Goal: Complete application form

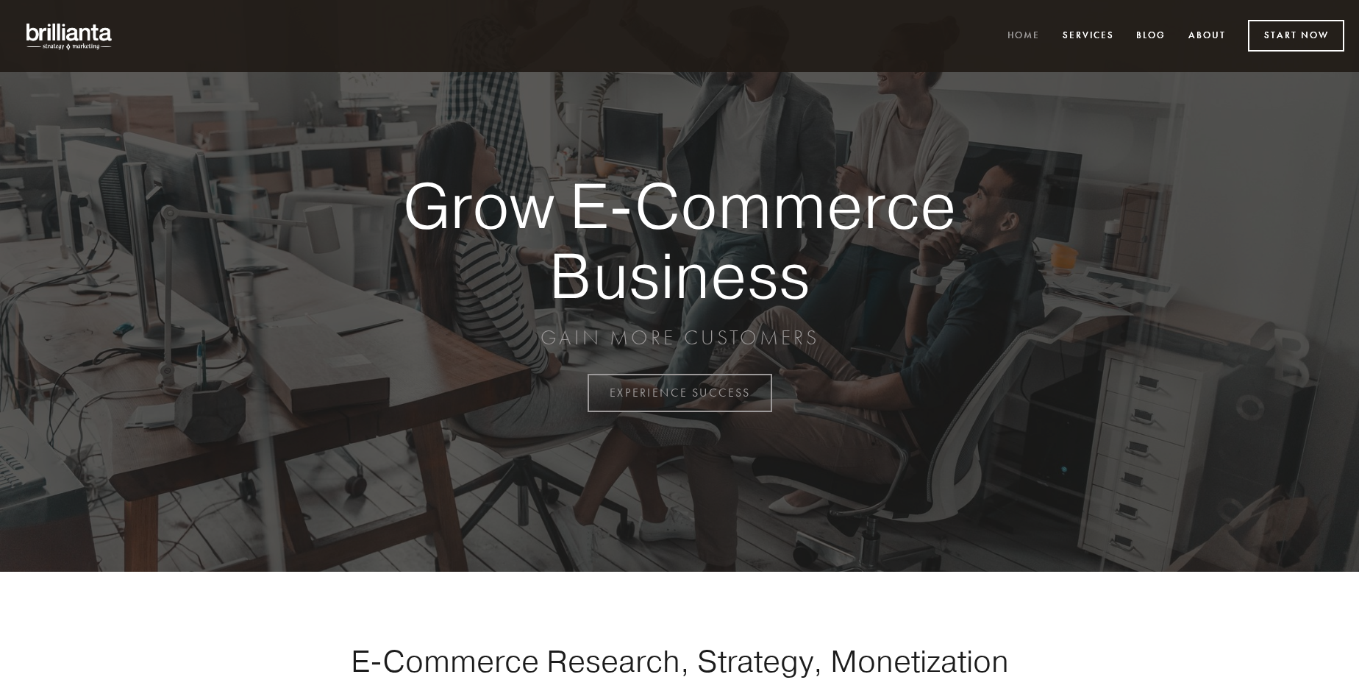
scroll to position [3855, 0]
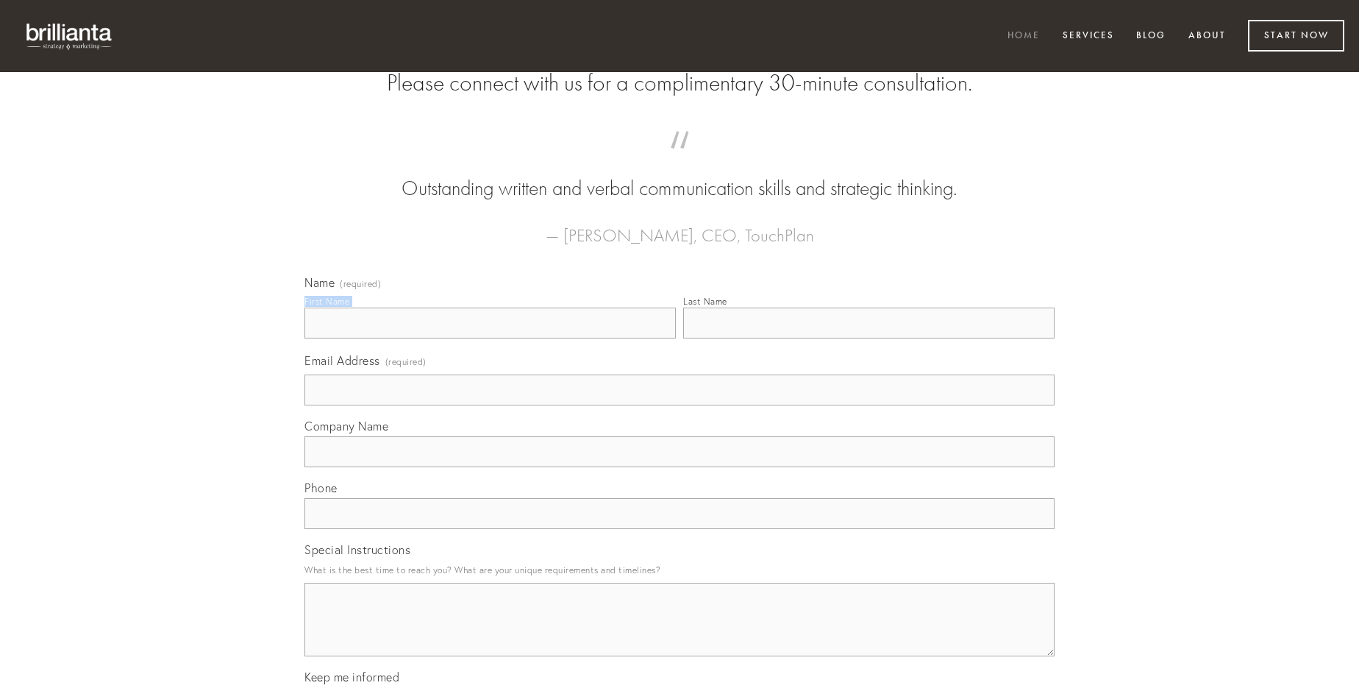
type input "[PERSON_NAME]"
click at [869, 338] on input "Last Name" at bounding box center [868, 322] width 371 height 31
type input "[PERSON_NAME]"
click at [680, 405] on input "Email Address (required)" at bounding box center [679, 389] width 750 height 31
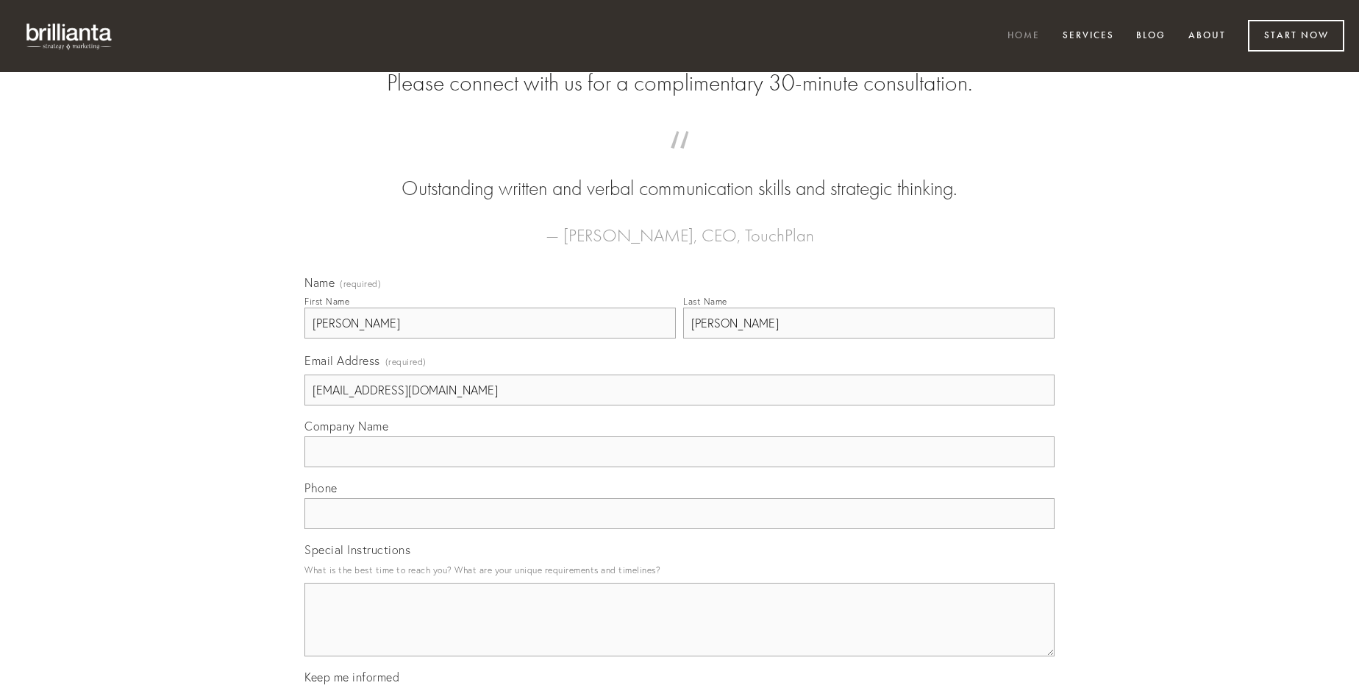
type input "[EMAIL_ADDRESS][DOMAIN_NAME]"
click at [680, 467] on input "Company Name" at bounding box center [679, 451] width 750 height 31
type input "solio"
click at [680, 529] on input "text" at bounding box center [679, 513] width 750 height 31
click at [680, 632] on textarea "Special Instructions" at bounding box center [679, 619] width 750 height 74
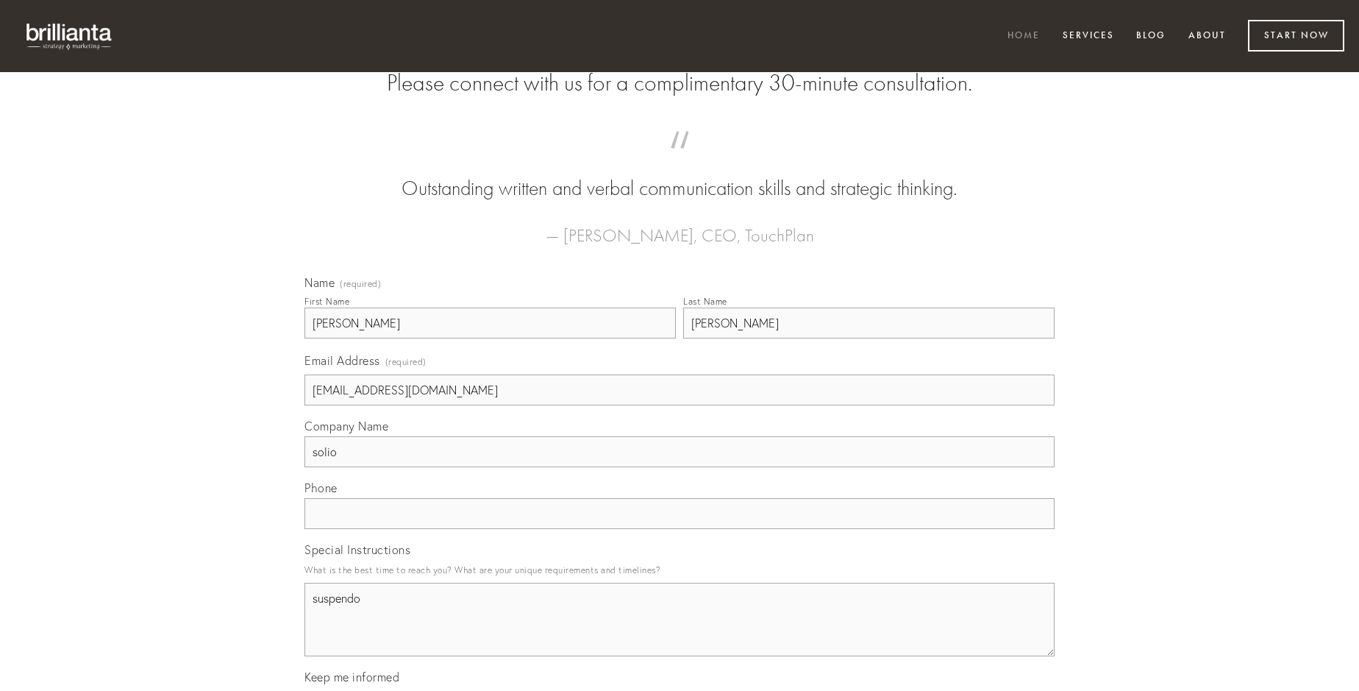
type textarea "suspendo"
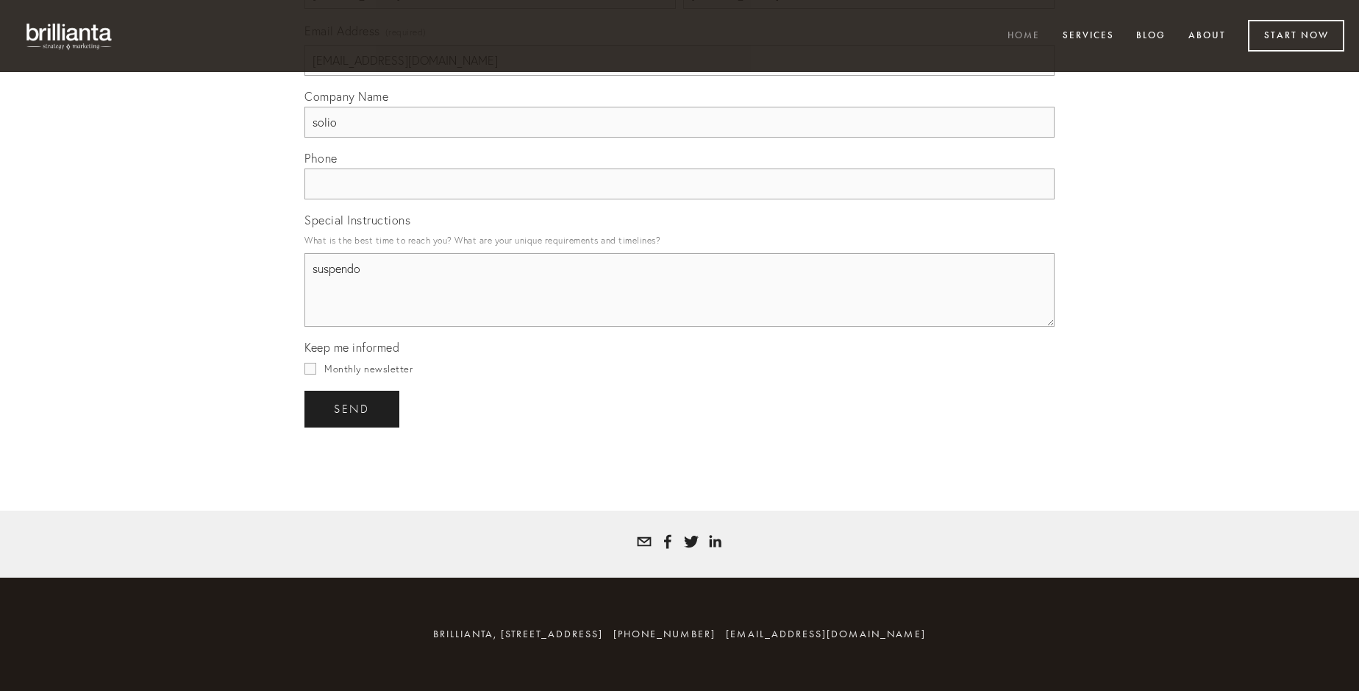
click at [353, 408] on span "send" at bounding box center [352, 408] width 36 height 13
